Goal: Information Seeking & Learning: Find specific fact

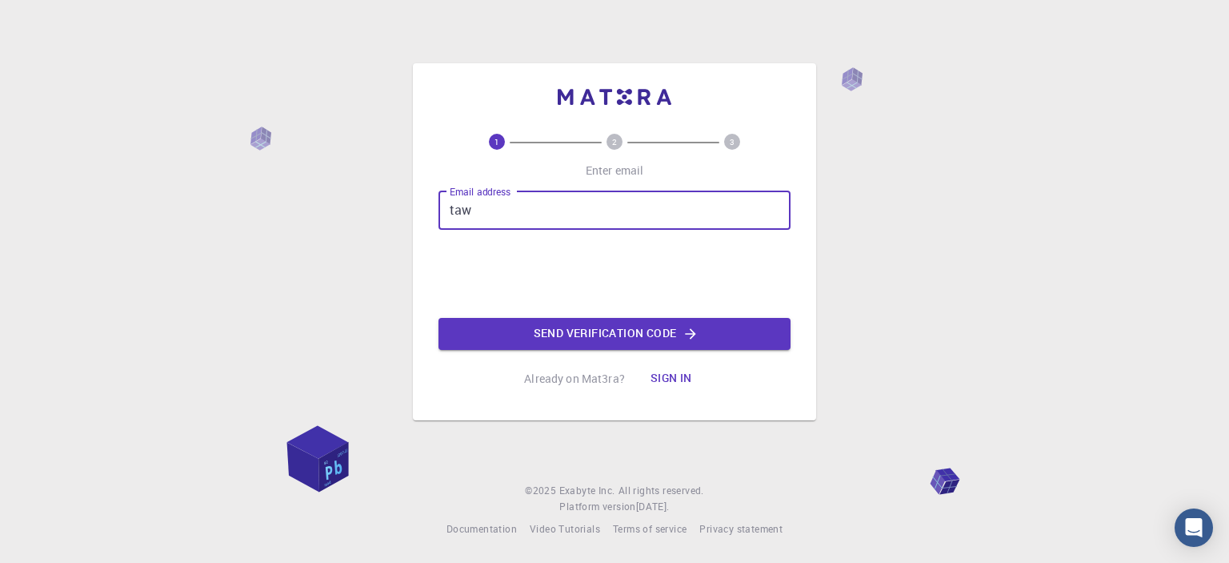
type input "[EMAIL_ADDRESS][DOMAIN_NAME]"
click at [603, 339] on button "Send verification code" at bounding box center [615, 334] width 352 height 32
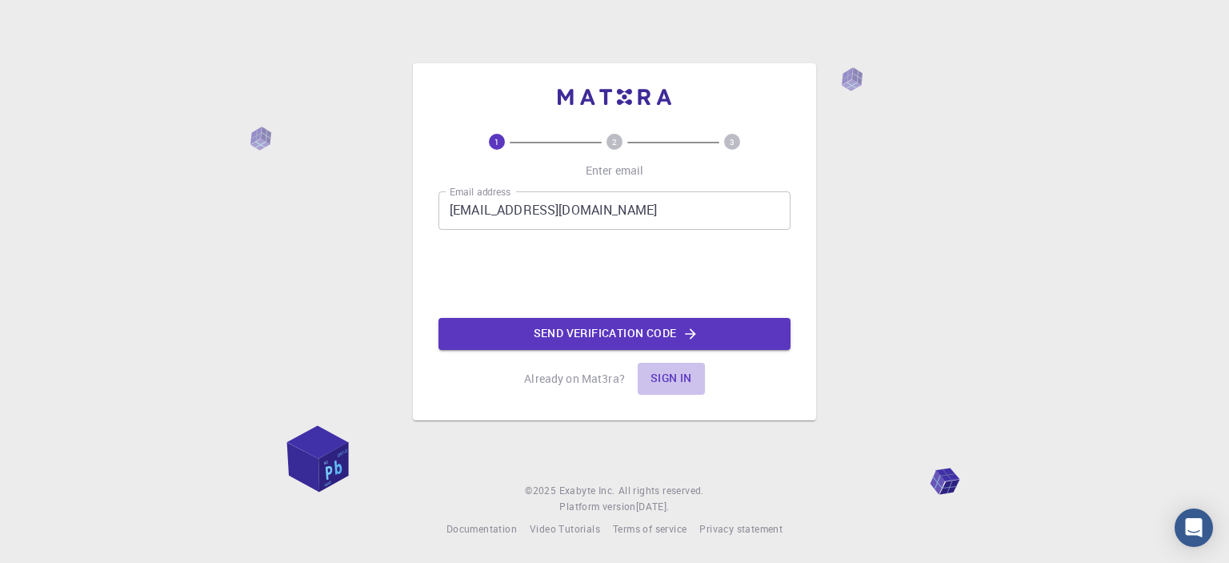
click at [669, 375] on button "Sign in" at bounding box center [671, 379] width 67 height 32
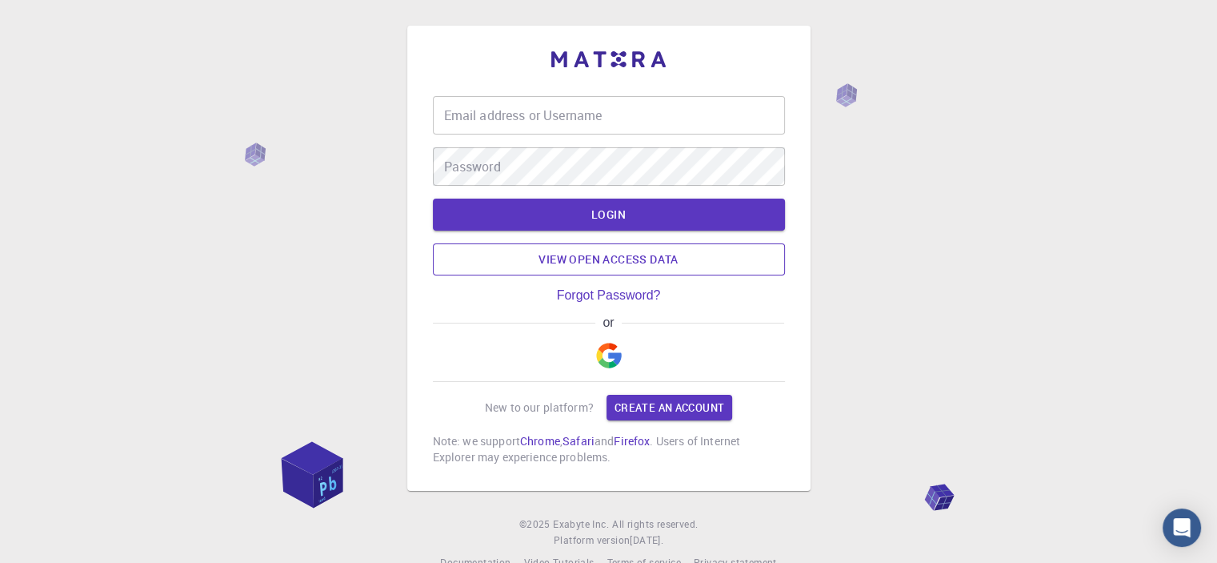
type input "amd585611"
click at [496, 108] on input "amd585611" at bounding box center [609, 115] width 352 height 38
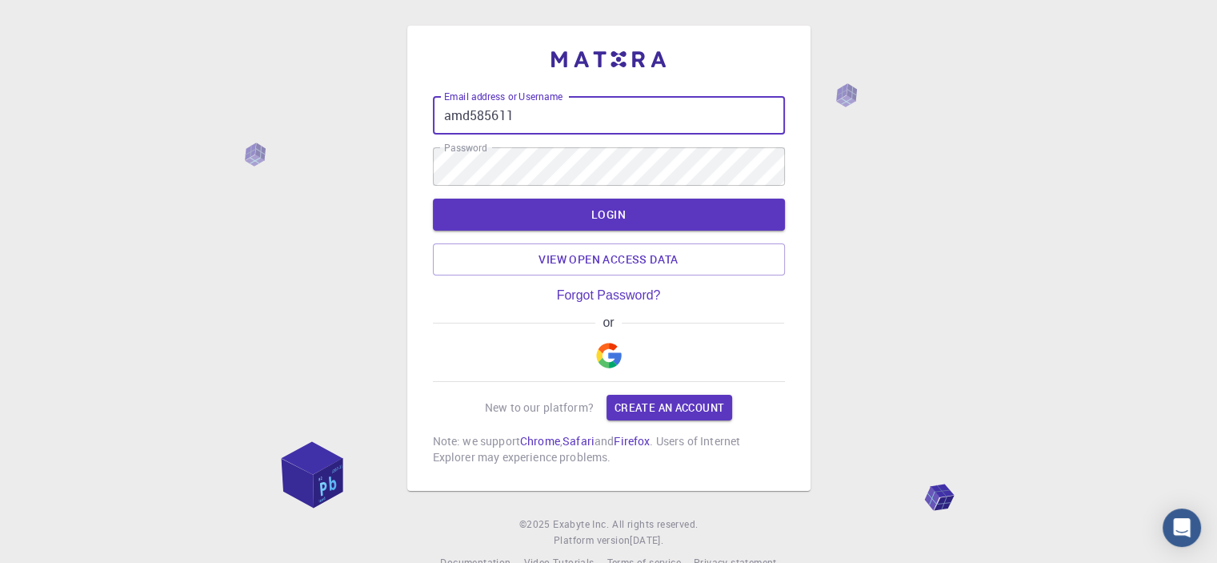
drag, startPoint x: 542, startPoint y: 110, endPoint x: 354, endPoint y: 111, distance: 188.1
click at [354, 111] on div "Email address or Username amd585611 Email address or Username Password Password…" at bounding box center [608, 298] width 1217 height 596
click at [890, 270] on div "Email address or Username amd585611 Email address or Username Password Password…" at bounding box center [608, 298] width 1217 height 596
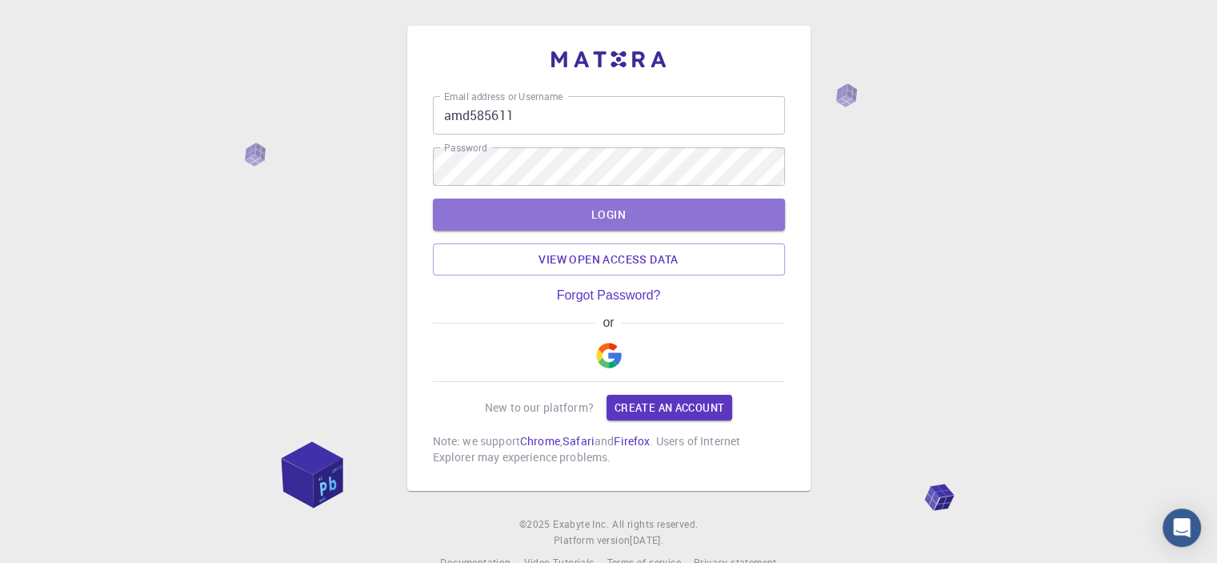
click at [624, 217] on button "LOGIN" at bounding box center [609, 215] width 352 height 32
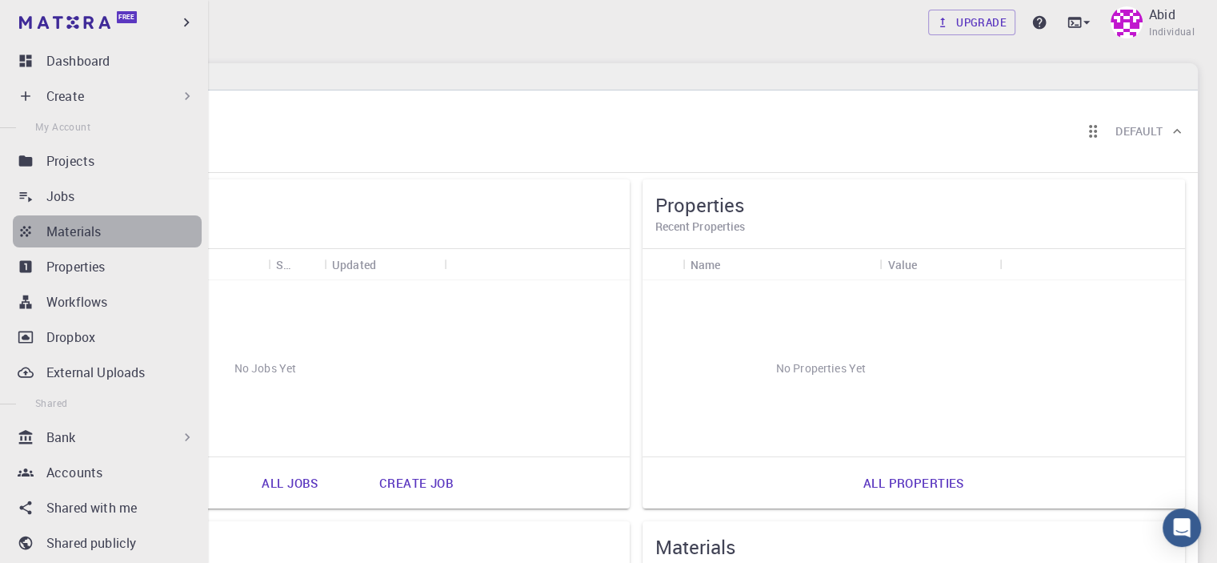
click at [114, 223] on div "Materials" at bounding box center [123, 231] width 155 height 19
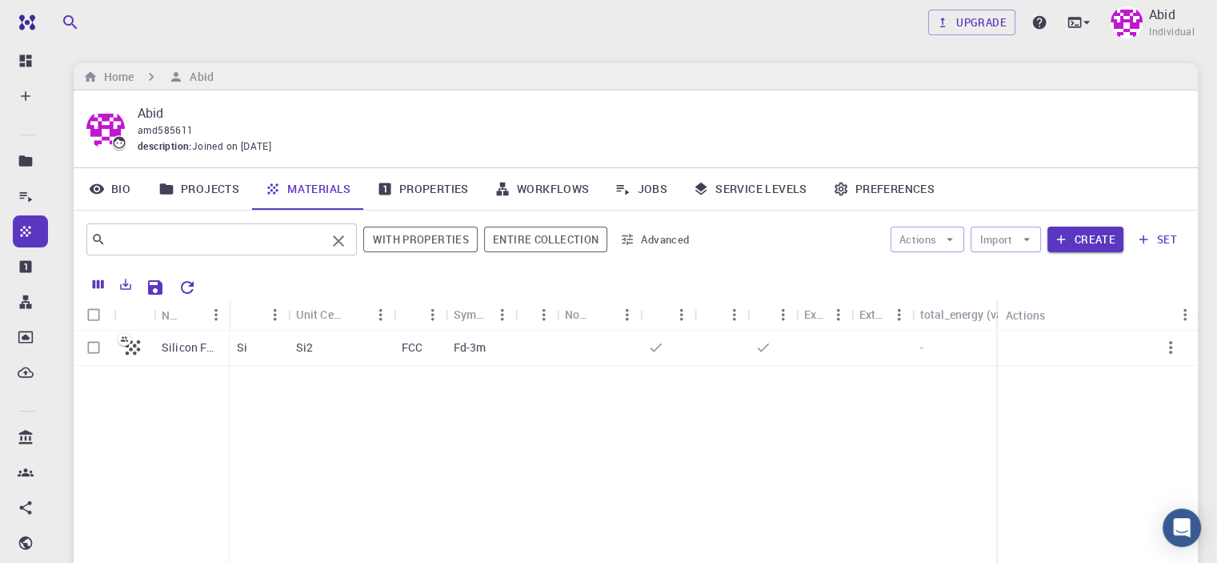
click at [184, 235] on input "text" at bounding box center [216, 239] width 220 height 22
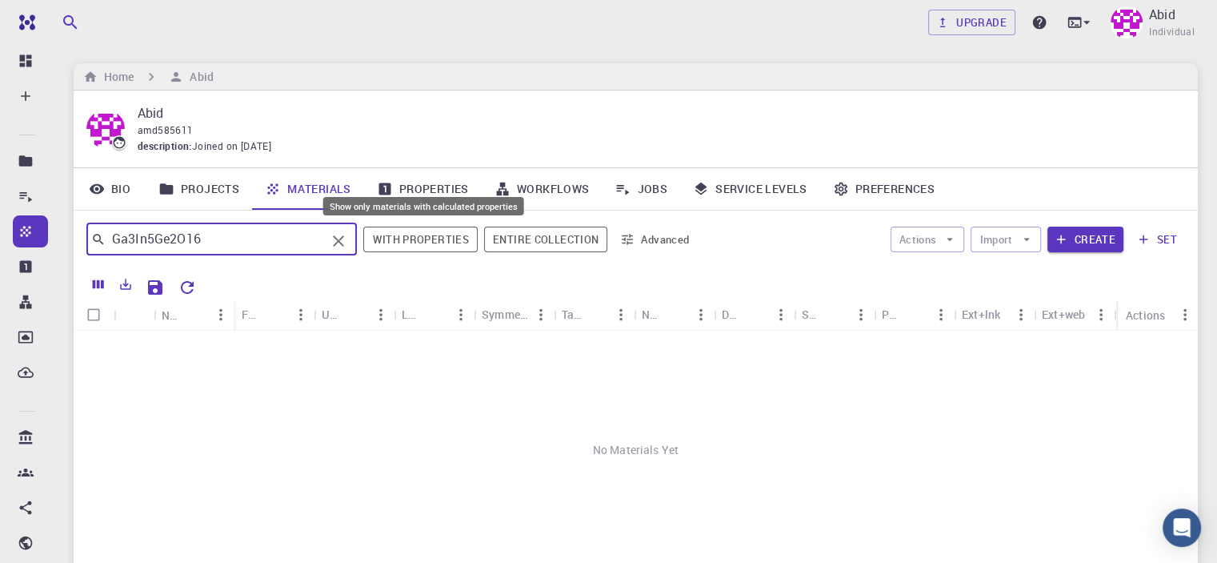
type input "Ga3In5Ge2O16"
click at [429, 239] on button "With properties" at bounding box center [420, 240] width 114 height 26
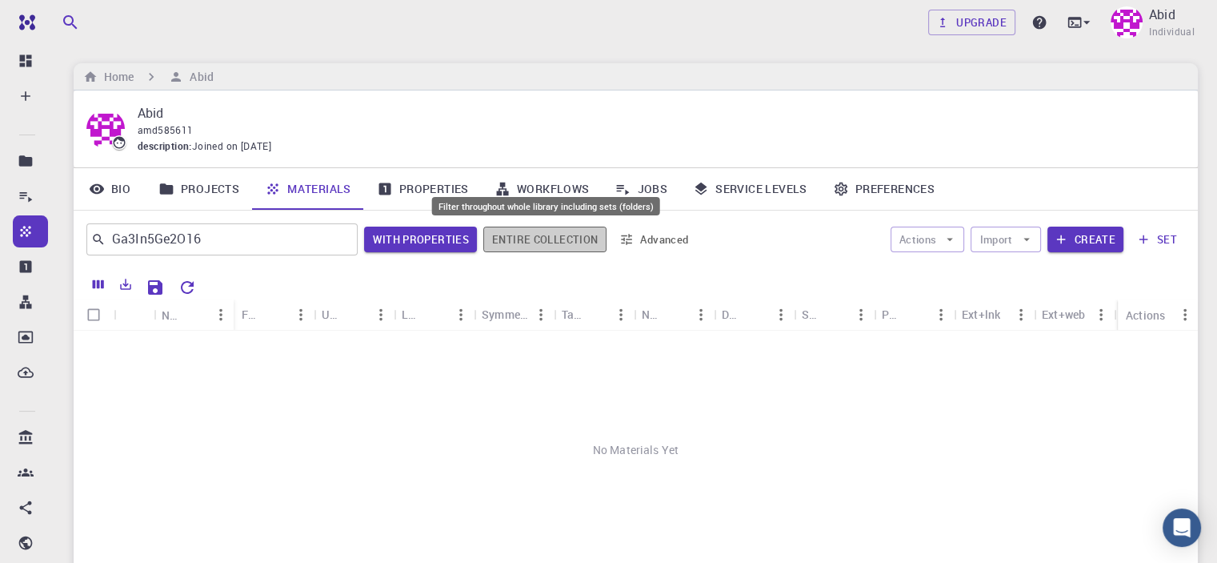
click at [564, 236] on button "Entire collection" at bounding box center [544, 240] width 123 height 26
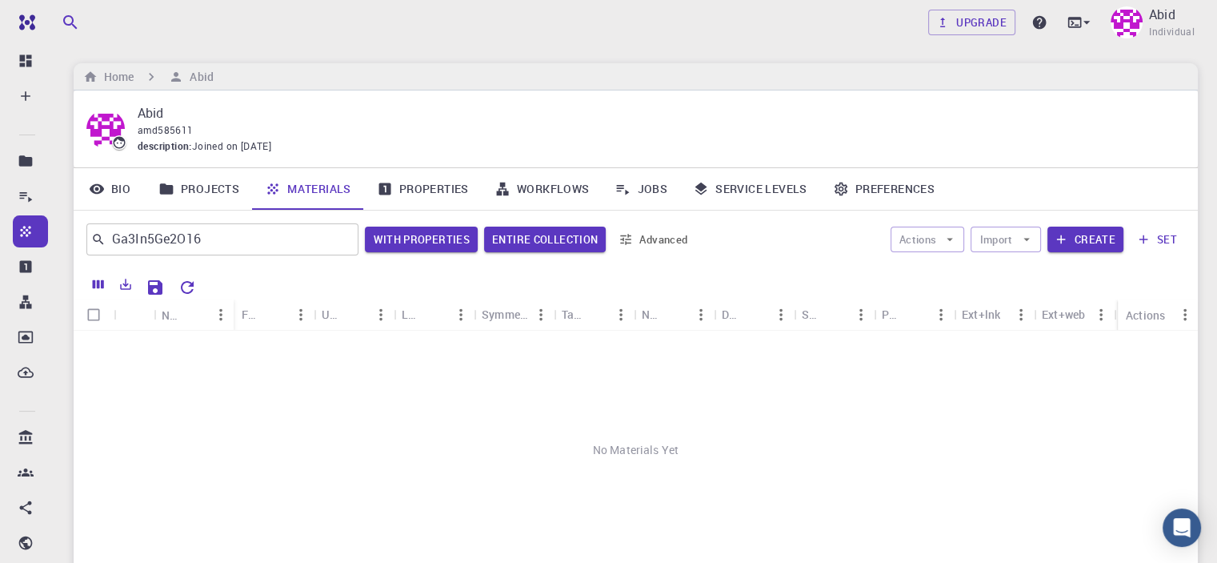
click at [197, 187] on link "Projects" at bounding box center [199, 189] width 106 height 42
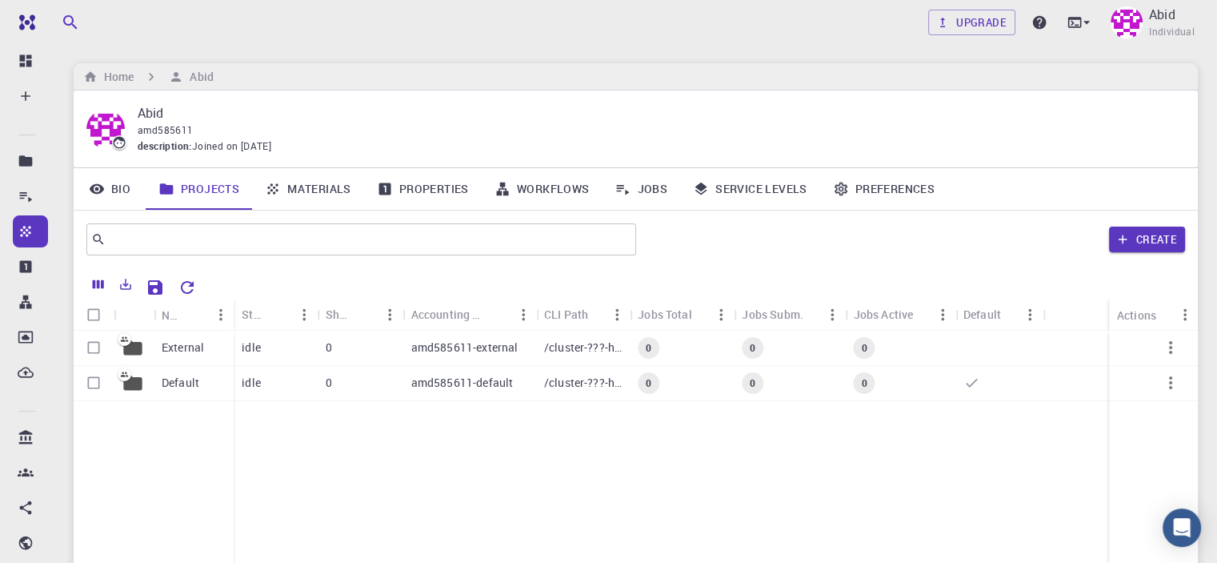
click at [314, 182] on link "Materials" at bounding box center [308, 189] width 112 height 42
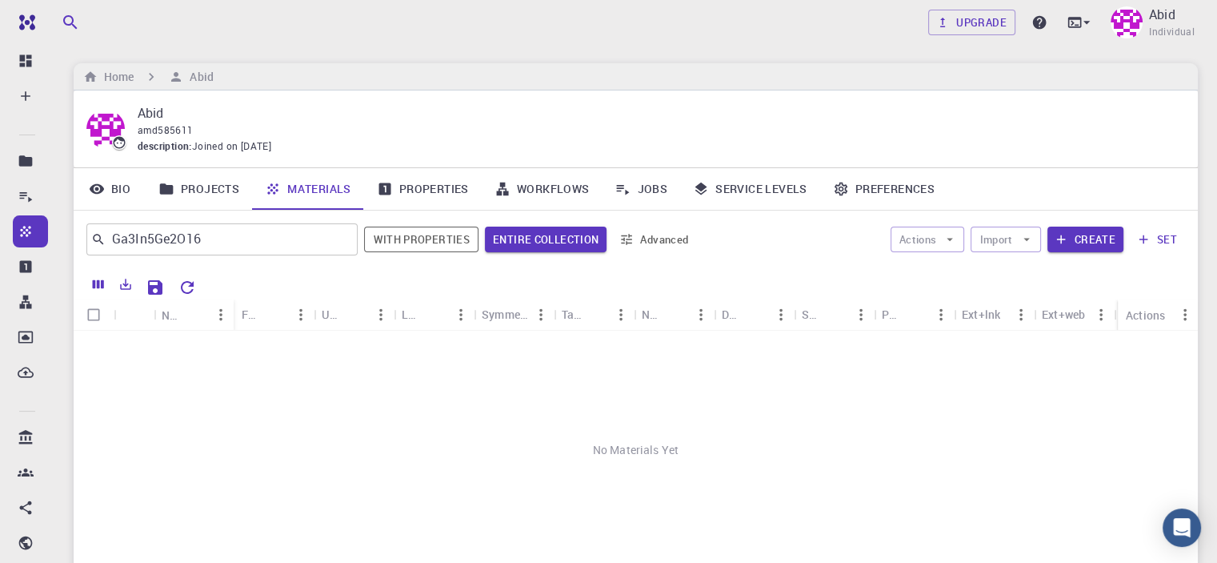
click at [196, 187] on link "Projects" at bounding box center [199, 189] width 106 height 42
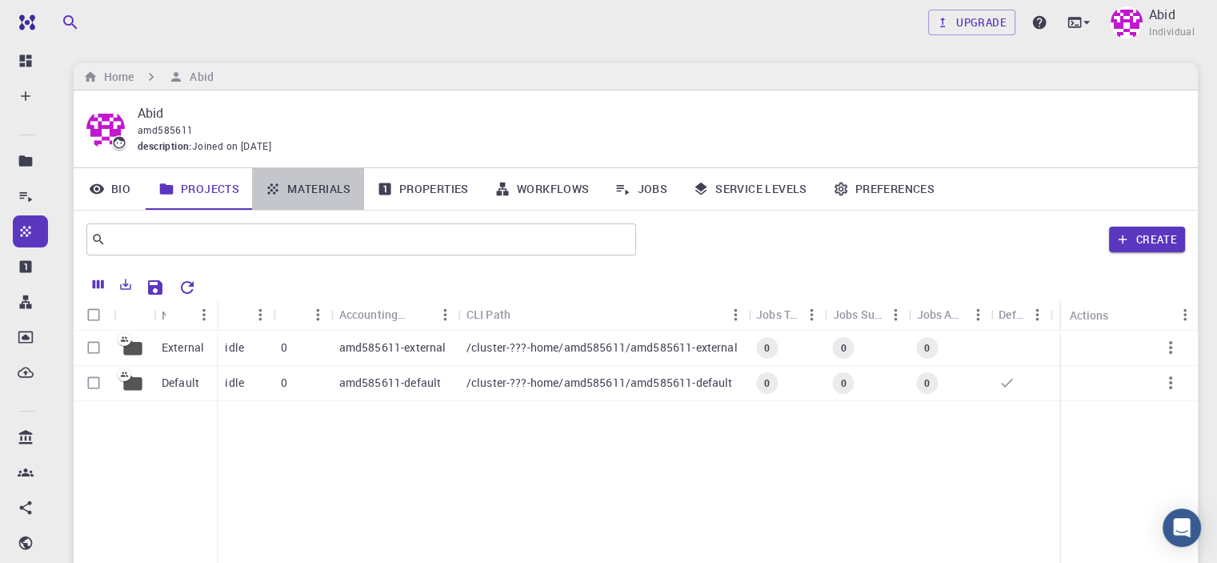
drag, startPoint x: 311, startPoint y: 182, endPoint x: 443, endPoint y: 183, distance: 131.3
click at [311, 182] on link "Materials" at bounding box center [308, 189] width 112 height 42
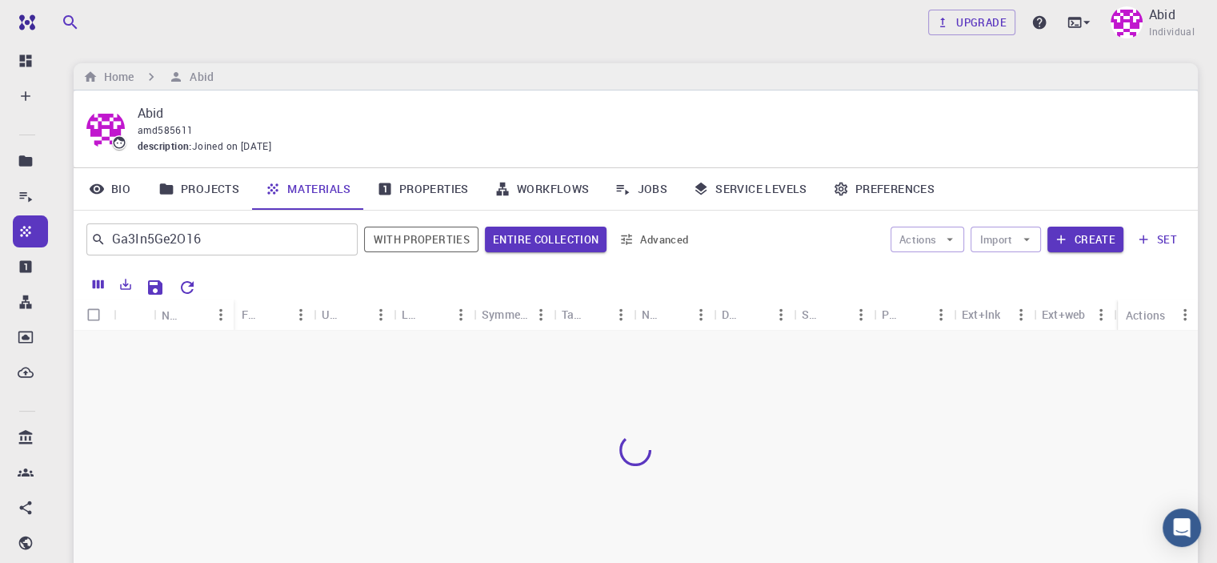
click at [436, 183] on link "Properties" at bounding box center [423, 189] width 118 height 42
